Goal: Task Accomplishment & Management: Use online tool/utility

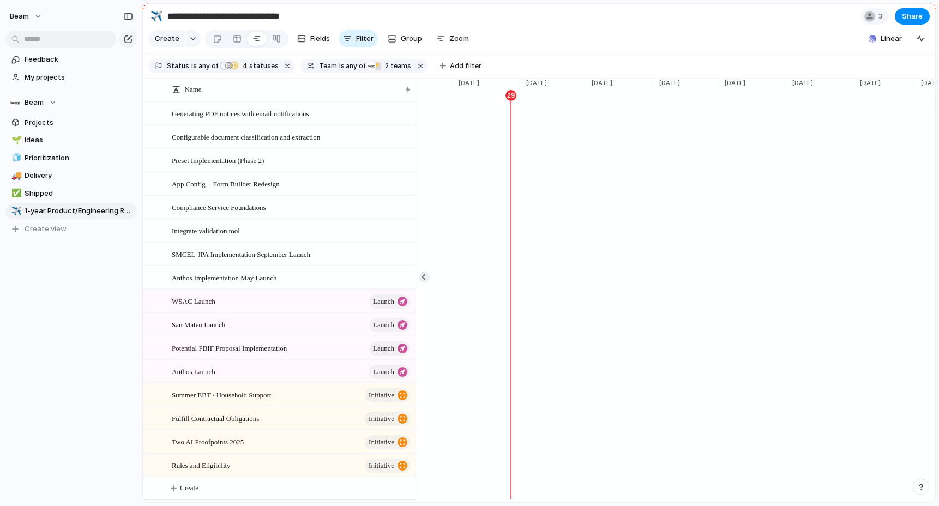
scroll to position [0, 2355]
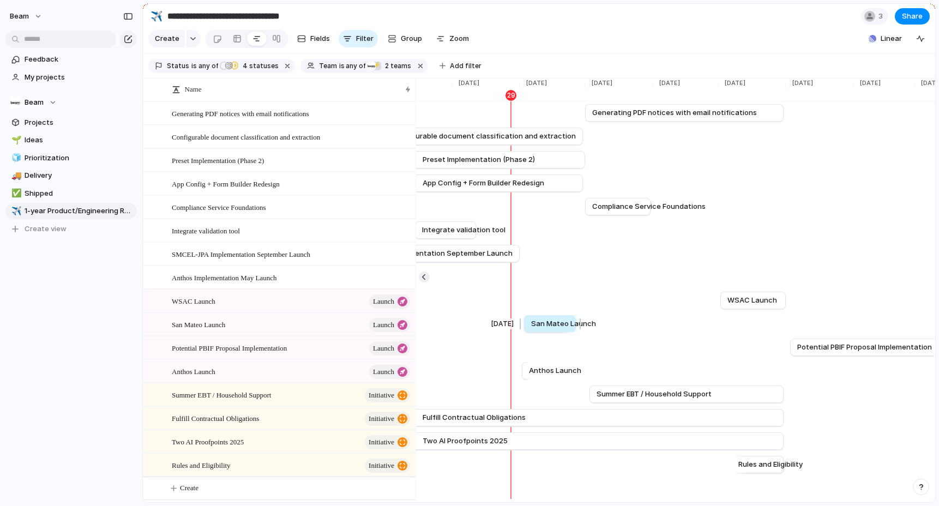
click at [552, 322] on span "San Mateo Launch" at bounding box center [563, 324] width 65 height 11
click at [554, 326] on span "San Mateo Launch" at bounding box center [563, 324] width 65 height 11
click at [225, 323] on span "San Mateo Launch" at bounding box center [198, 324] width 53 height 13
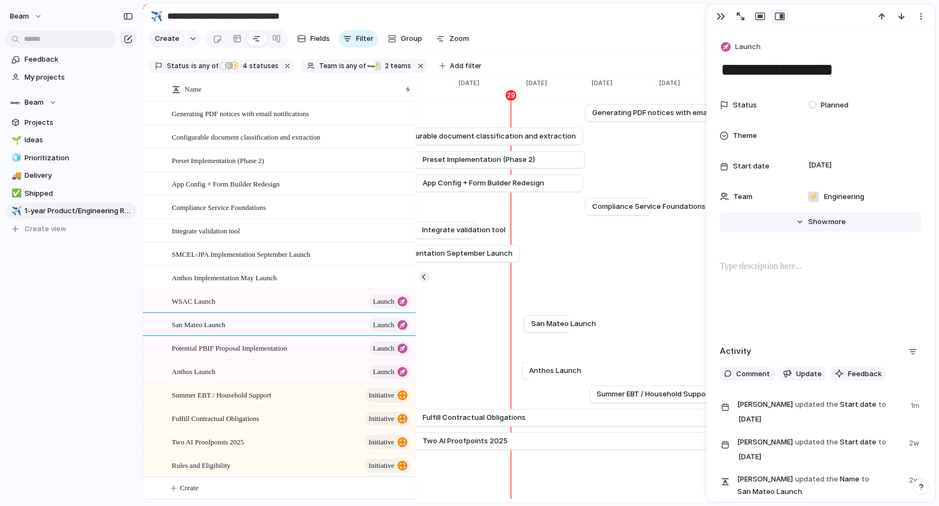
click at [831, 226] on span "more" at bounding box center [837, 222] width 17 height 11
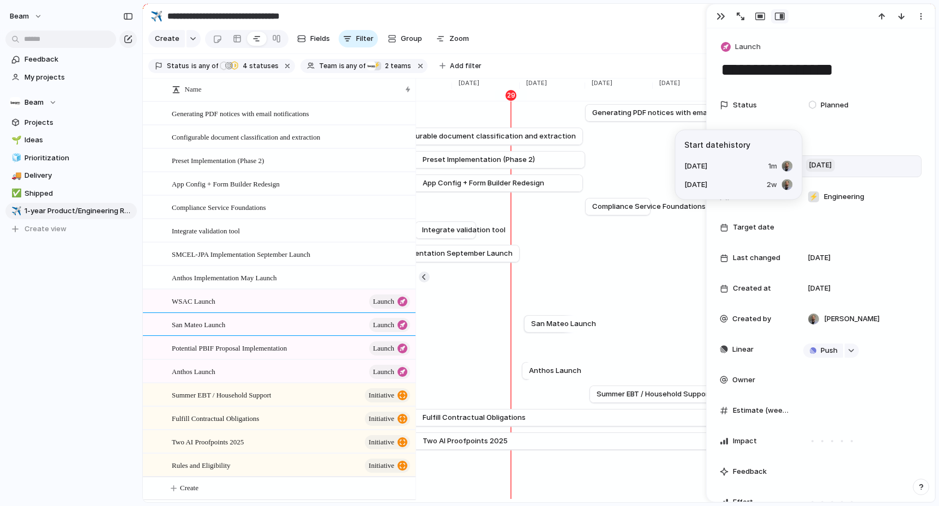
click at [827, 166] on span "[DATE]" at bounding box center [820, 165] width 29 height 13
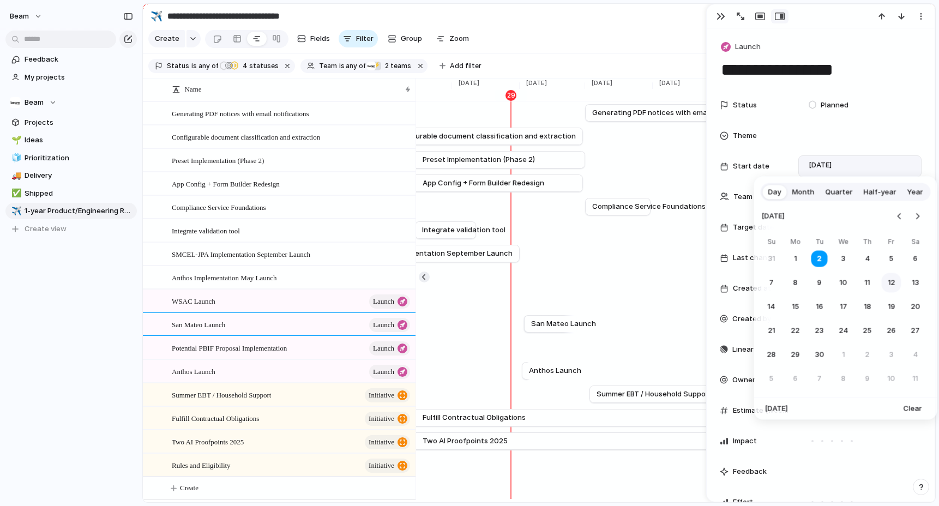
click at [894, 285] on button "12" at bounding box center [892, 283] width 20 height 20
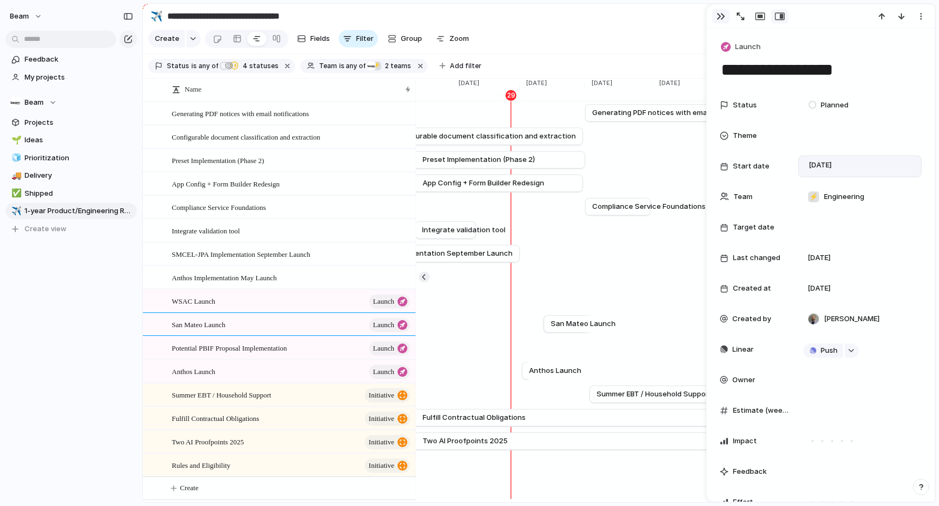
click at [718, 16] on div "button" at bounding box center [721, 16] width 9 height 9
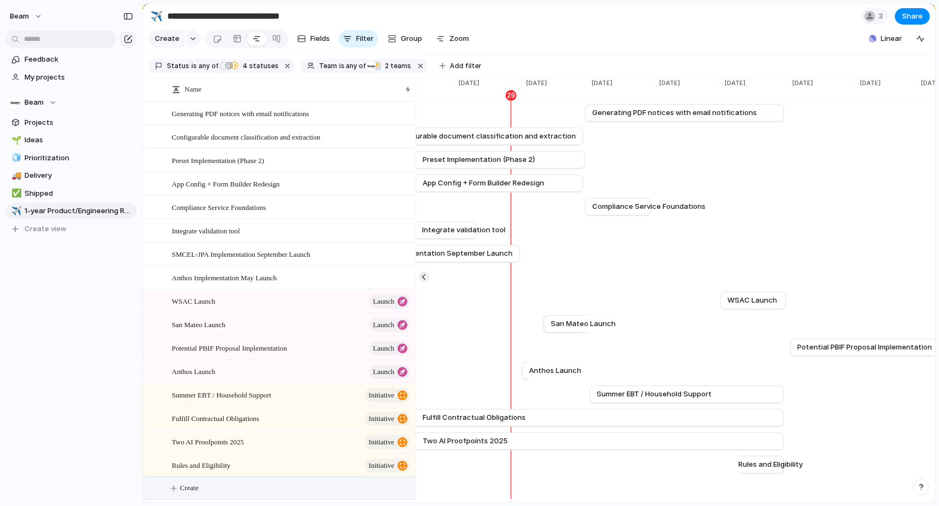
click at [191, 487] on span "Create" at bounding box center [189, 488] width 19 height 11
type textarea "**********"
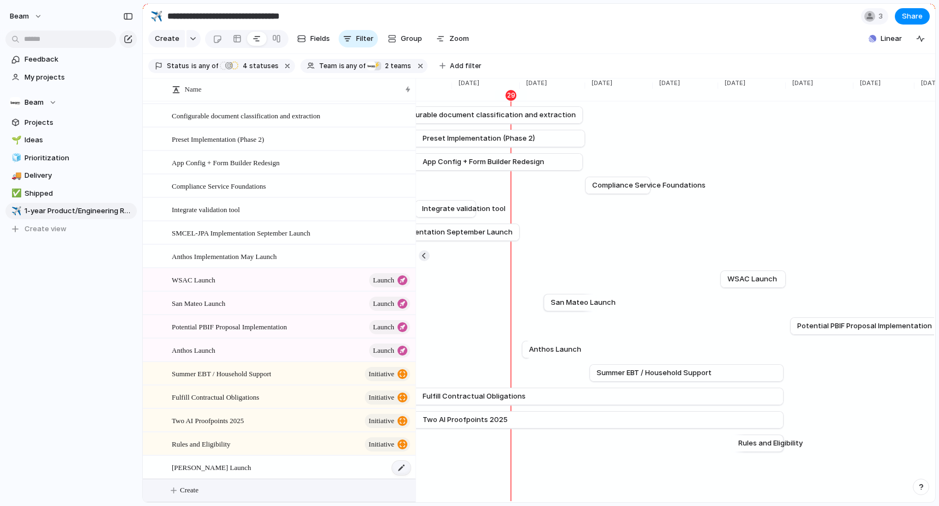
click at [404, 469] on div at bounding box center [401, 468] width 19 height 14
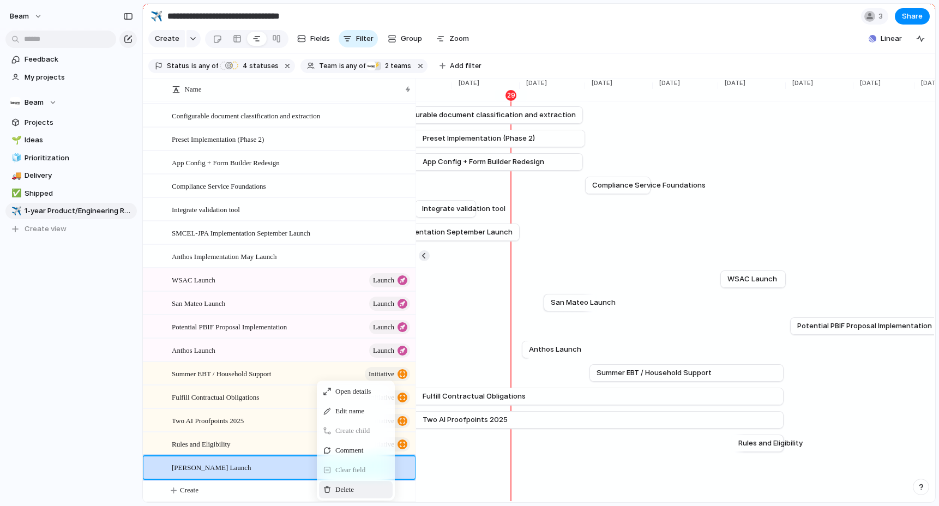
click at [341, 487] on span "Delete" at bounding box center [344, 489] width 19 height 11
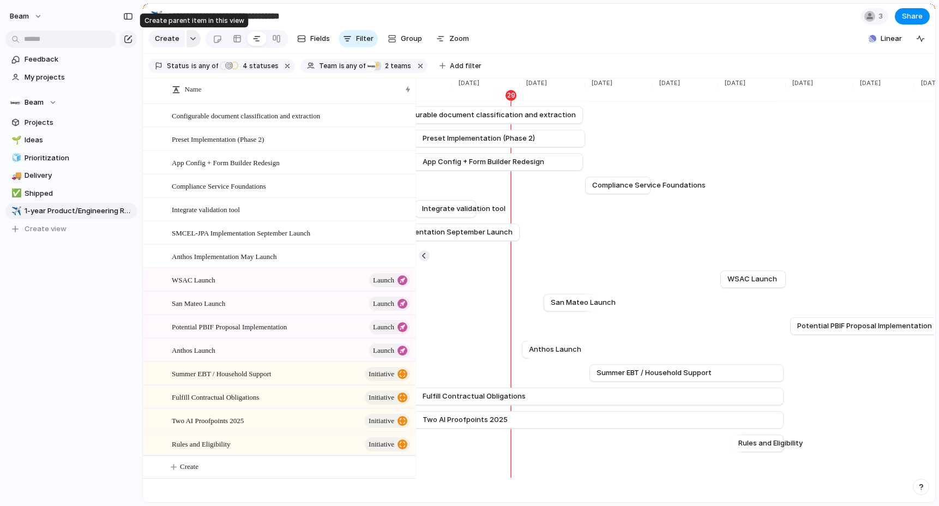
click at [190, 38] on div "button" at bounding box center [193, 39] width 8 height 4
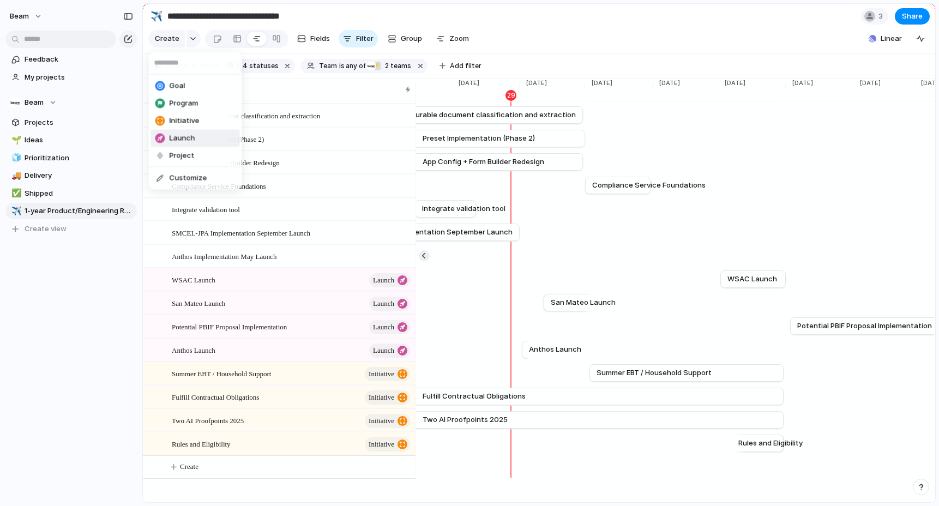
click at [196, 136] on li "Launch" at bounding box center [195, 138] width 89 height 17
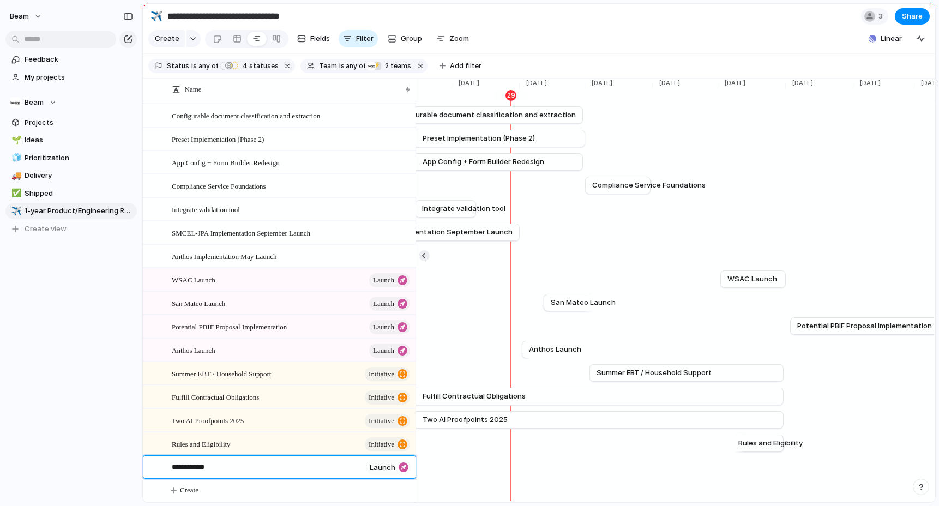
type textarea "**********"
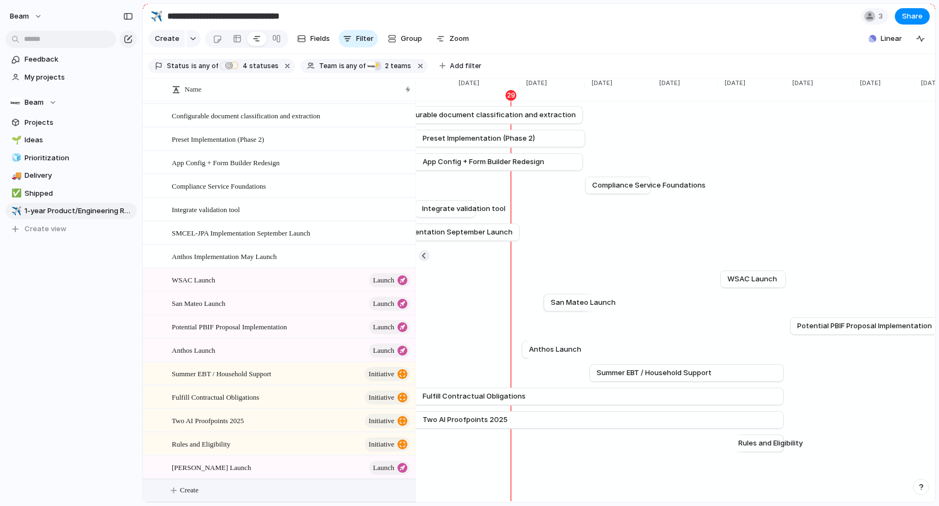
click at [659, 29] on section "Create Fields Filter Group Zoom Linear Clear Save for everyone" at bounding box center [539, 41] width 793 height 26
click at [251, 465] on div "[PERSON_NAME] Launch launch" at bounding box center [292, 468] width 240 height 22
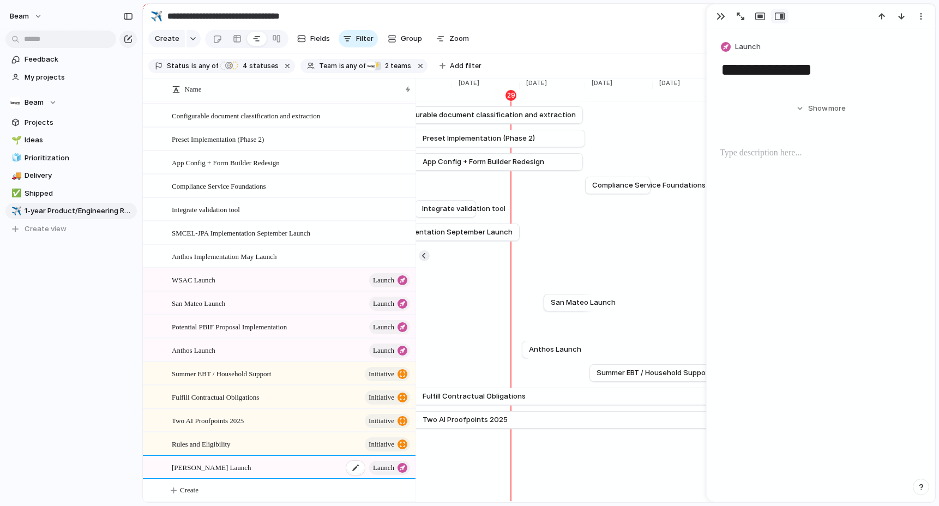
click at [251, 465] on div "[PERSON_NAME] Launch launch" at bounding box center [292, 468] width 240 height 22
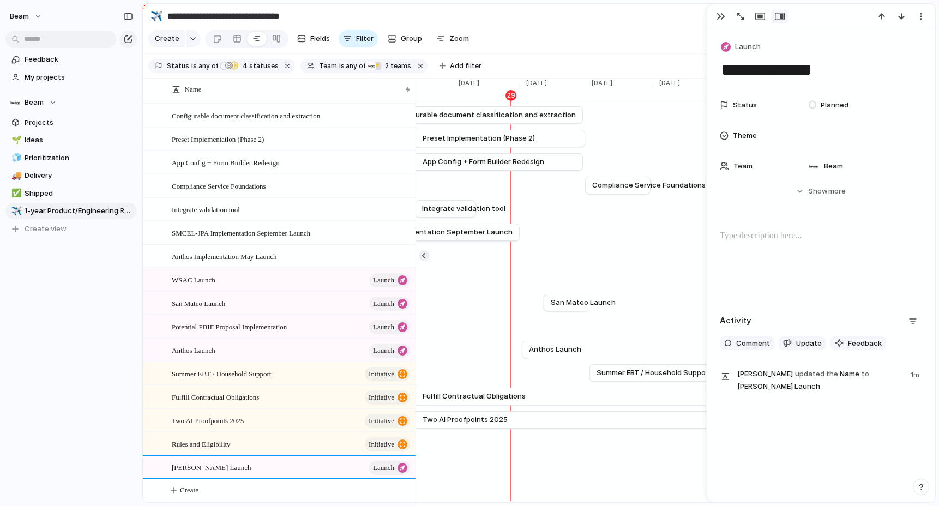
click at [820, 192] on span "Show" at bounding box center [818, 191] width 20 height 11
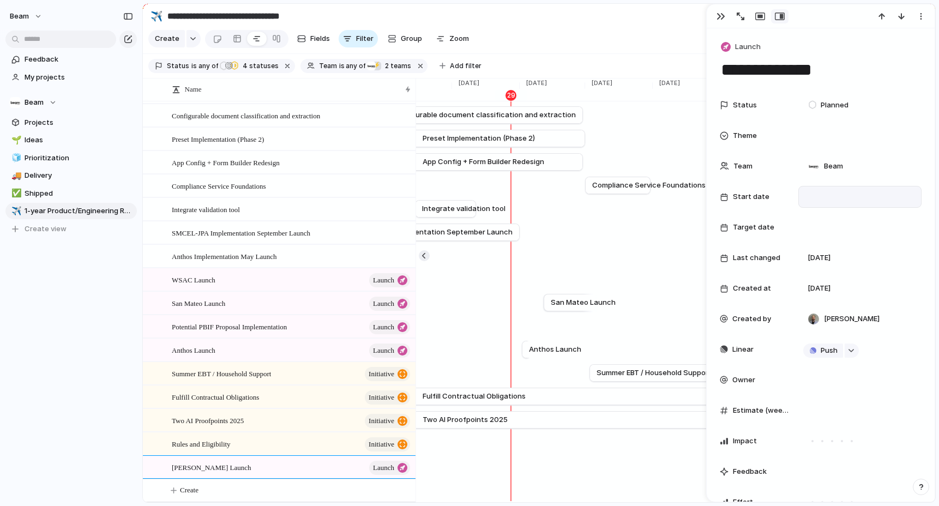
click at [817, 194] on div at bounding box center [860, 197] width 113 height 12
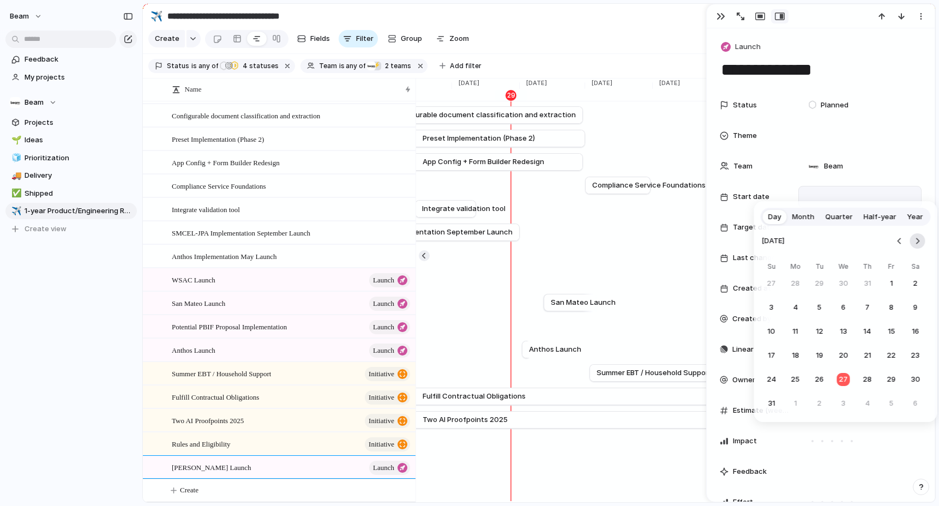
click at [919, 243] on button "Go to the Next Month" at bounding box center [917, 240] width 15 height 15
click at [895, 305] on button "12" at bounding box center [892, 308] width 20 height 20
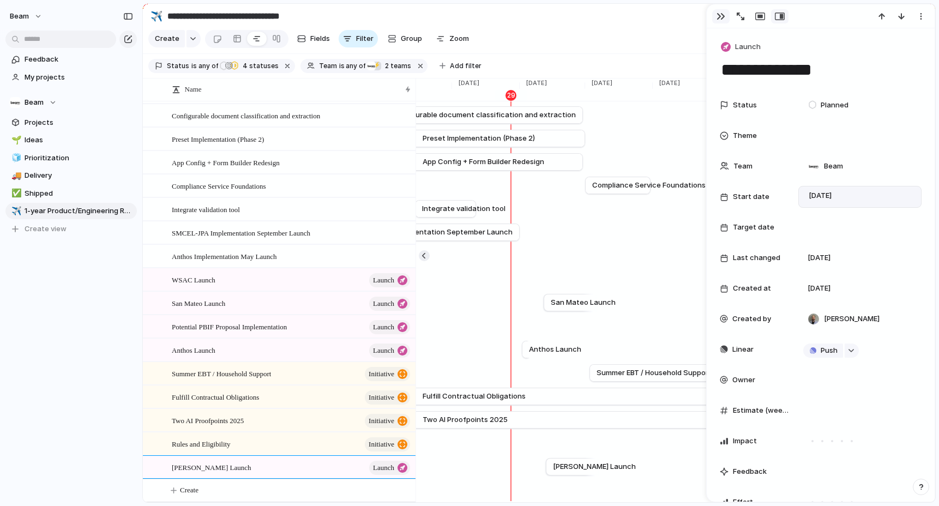
click at [718, 20] on div "button" at bounding box center [721, 16] width 9 height 9
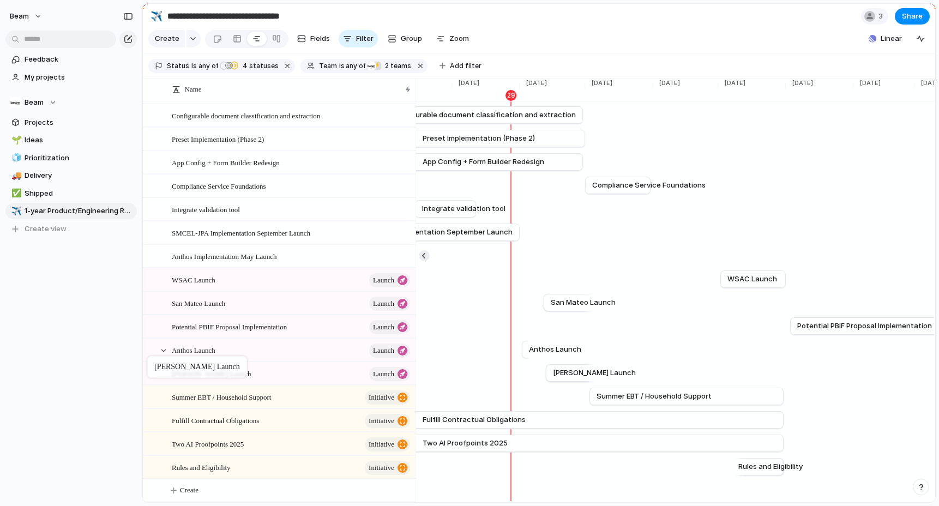
drag, startPoint x: 152, startPoint y: 468, endPoint x: 153, endPoint y: 359, distance: 109.1
click at [81, 386] on div "Beam Feedback My projects Beam Projects 🌱 Ideas 🧊 Prioritization 🚚 Delivery ✅ S…" at bounding box center [71, 253] width 142 height 506
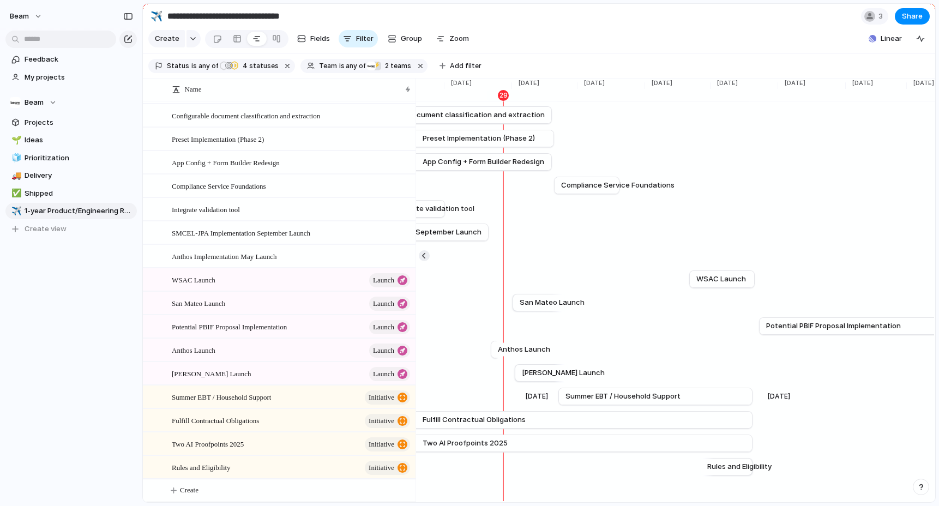
scroll to position [0, 2395]
